Goal: Information Seeking & Learning: Check status

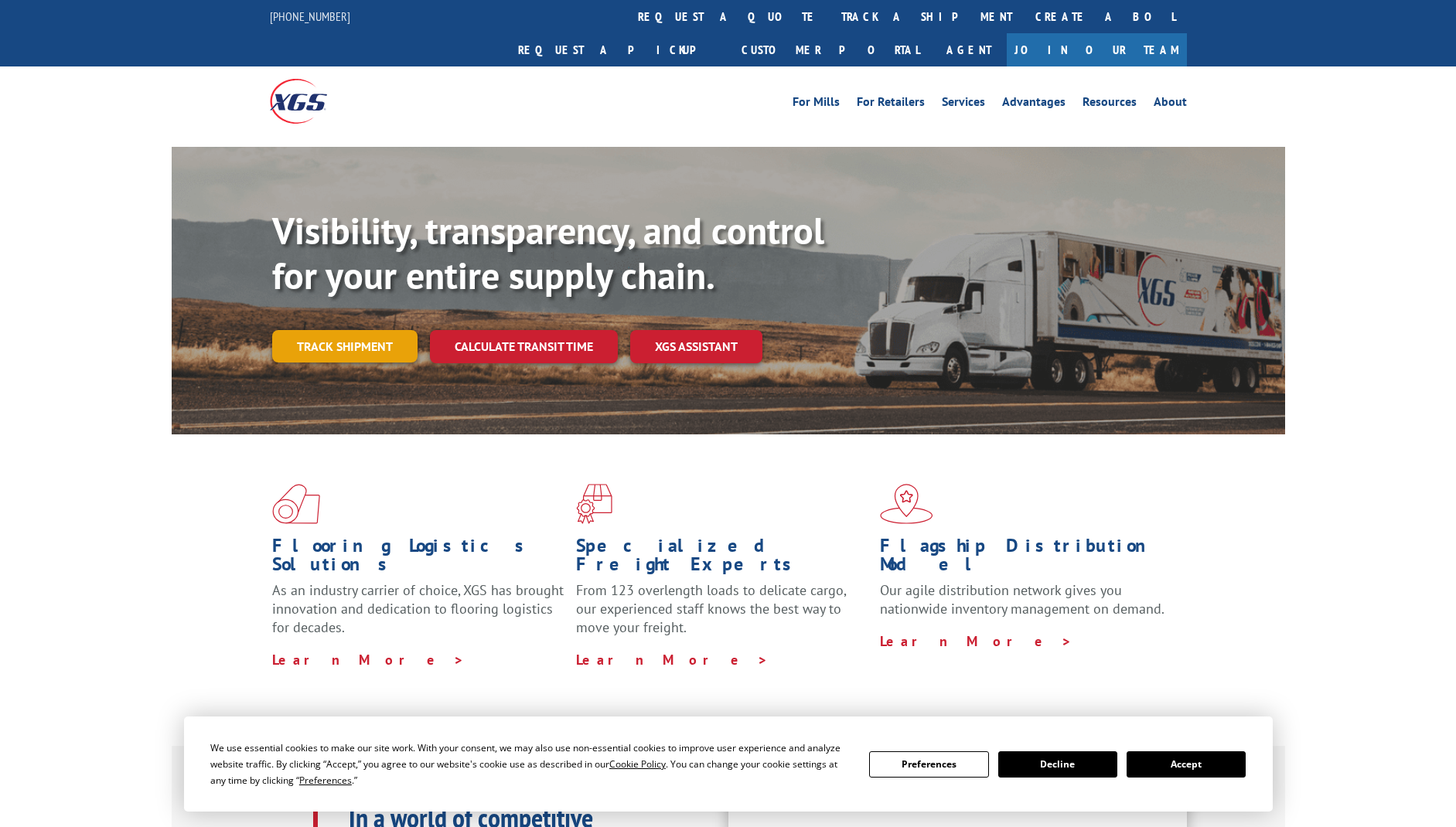
click at [332, 334] on div "Visibility, transparency, and control for your entire supply chain. Track shipm…" at bounding box center [778, 316] width 1013 height 215
click at [345, 330] on link "Track shipment" at bounding box center [344, 346] width 145 height 32
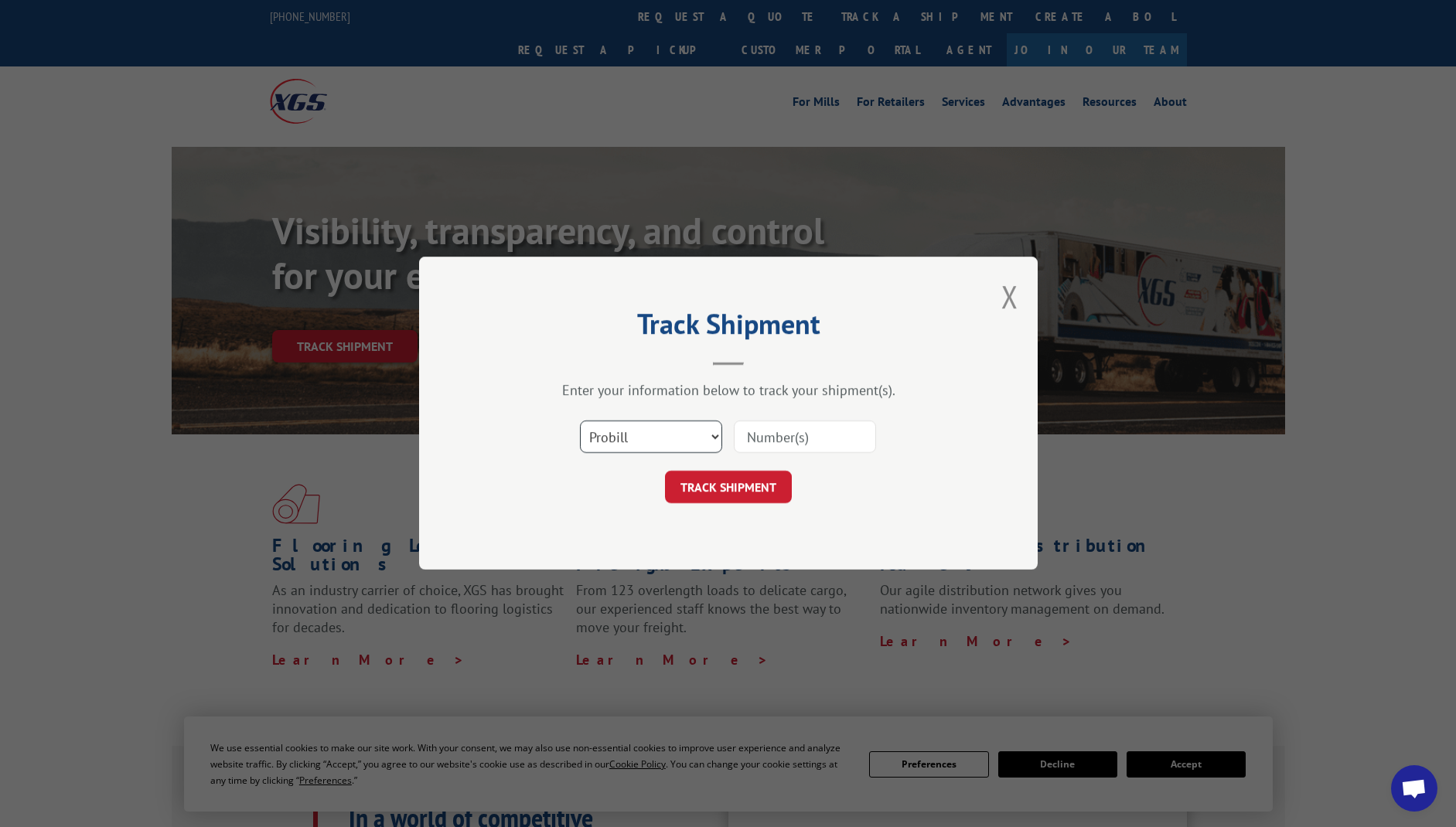
click at [666, 441] on select "Select category... Probill BOL PO" at bounding box center [652, 437] width 142 height 32
click at [806, 433] on input at bounding box center [805, 437] width 142 height 32
paste input "17501968"
type input "17501968"
click at [747, 475] on button "TRACK SHIPMENT" at bounding box center [729, 487] width 127 height 32
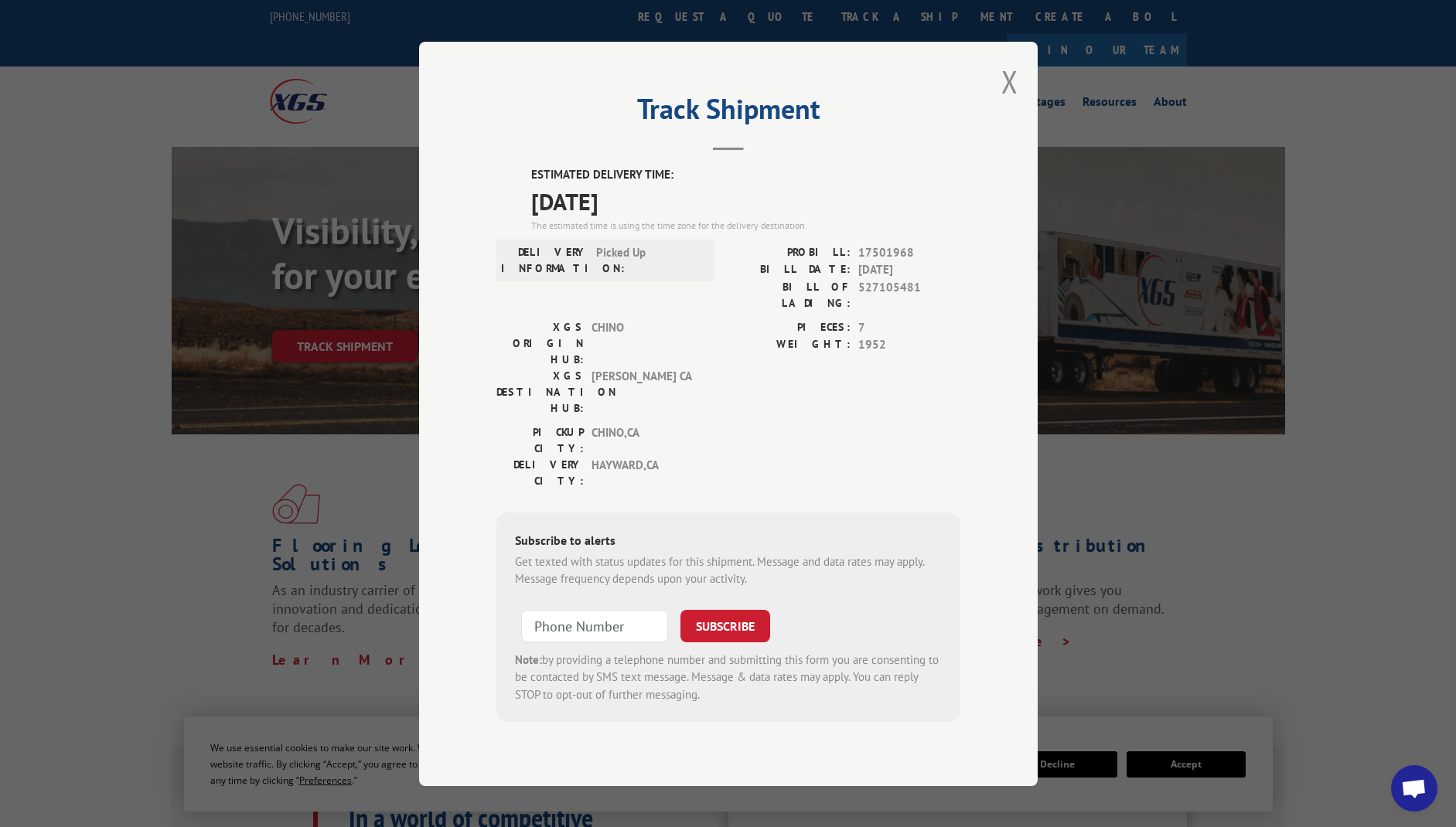
drag, startPoint x: 685, startPoint y: 223, endPoint x: 712, endPoint y: 235, distance: 29.5
click at [712, 218] on span "[DATE]" at bounding box center [746, 201] width 429 height 35
click at [847, 329] on label "PIECES:" at bounding box center [790, 327] width 122 height 17
click at [848, 330] on label "PIECES:" at bounding box center [790, 327] width 122 height 17
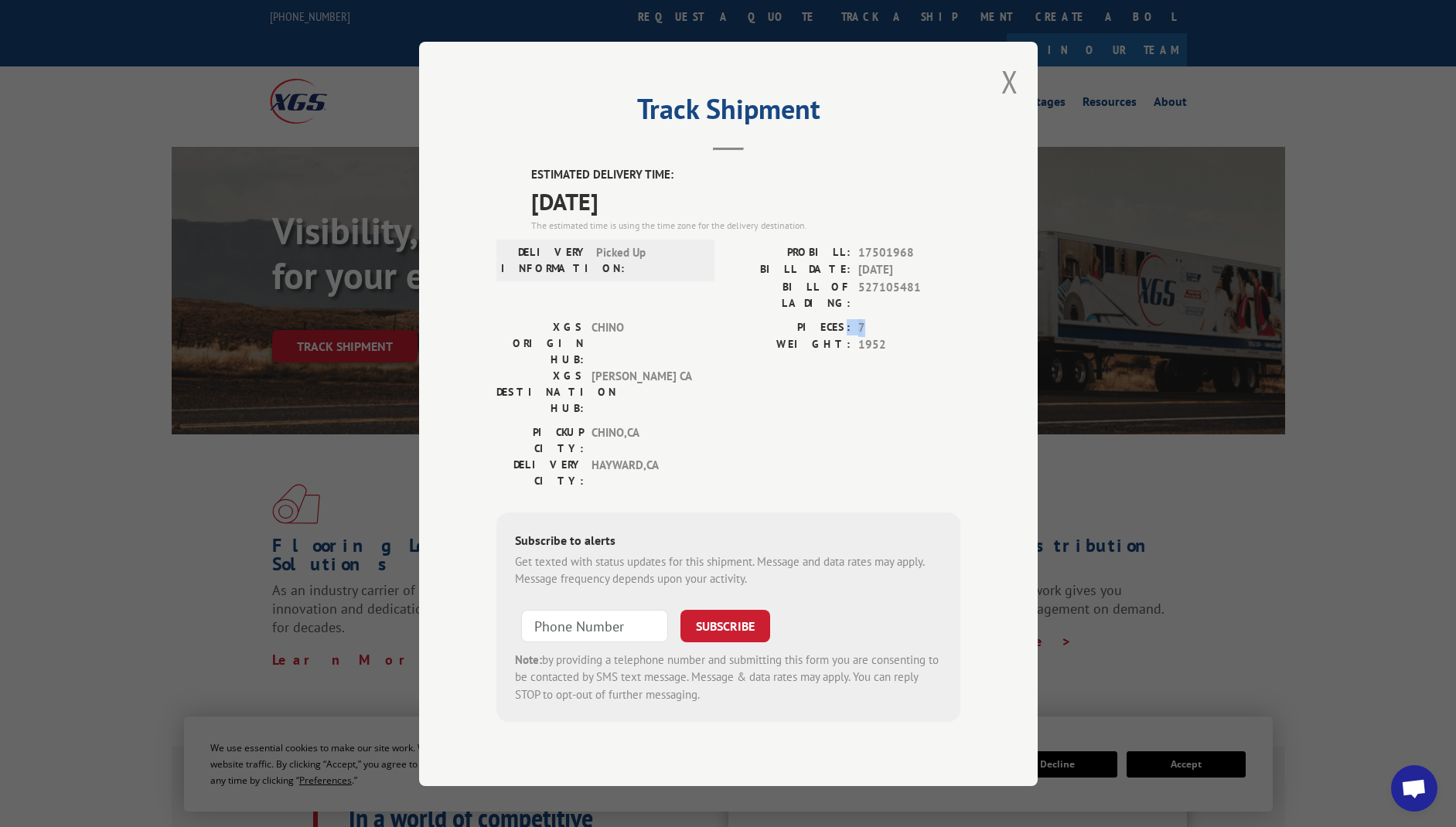
drag, startPoint x: 848, startPoint y: 330, endPoint x: 860, endPoint y: 333, distance: 12.4
click at [860, 333] on div "PIECES: 7" at bounding box center [844, 327] width 232 height 17
click at [862, 333] on span "7" at bounding box center [910, 327] width 103 height 17
